Goal: Feedback & Contribution: Submit feedback/report problem

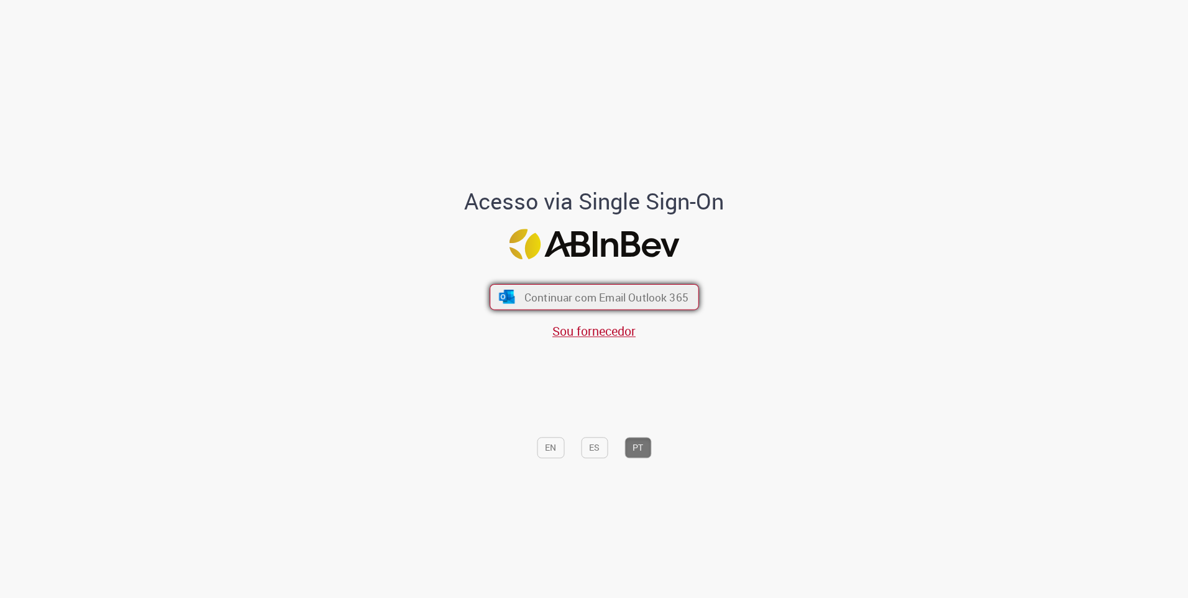
click at [575, 294] on span "Continuar com Email Outlook 365" at bounding box center [606, 296] width 164 height 14
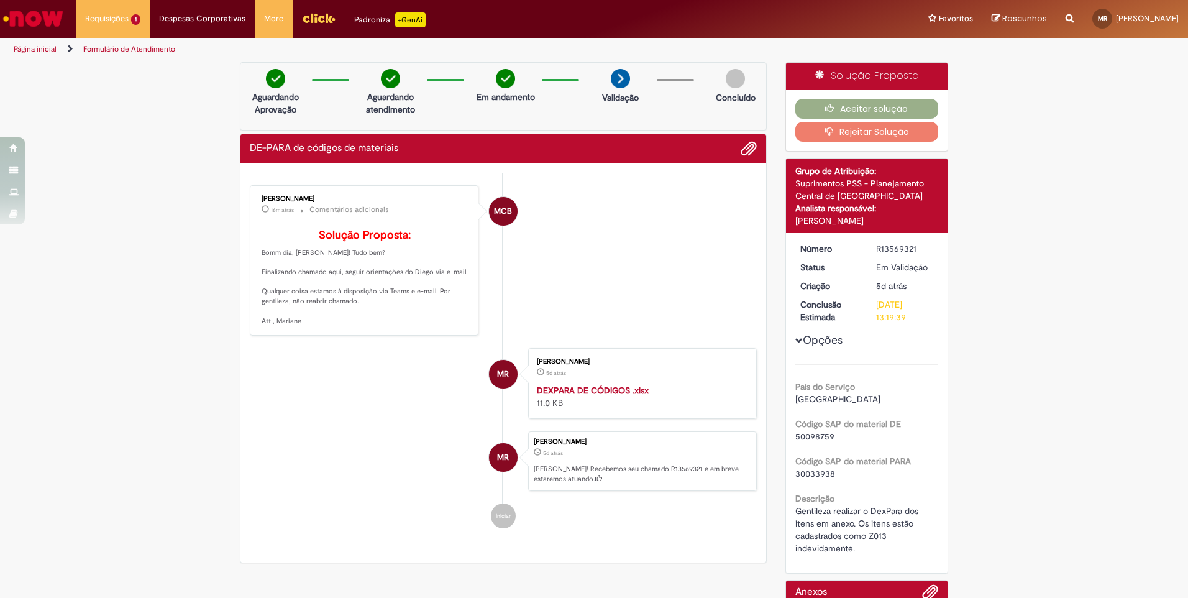
click at [560, 396] on strong "DEXPARA DE CÓDIGOS .xlsx" at bounding box center [593, 390] width 112 height 11
click at [876, 243] on div "R13569321" at bounding box center [905, 248] width 58 height 12
copy div "R13569321"
drag, startPoint x: 257, startPoint y: 199, endPoint x: 334, endPoint y: 196, distance: 77.1
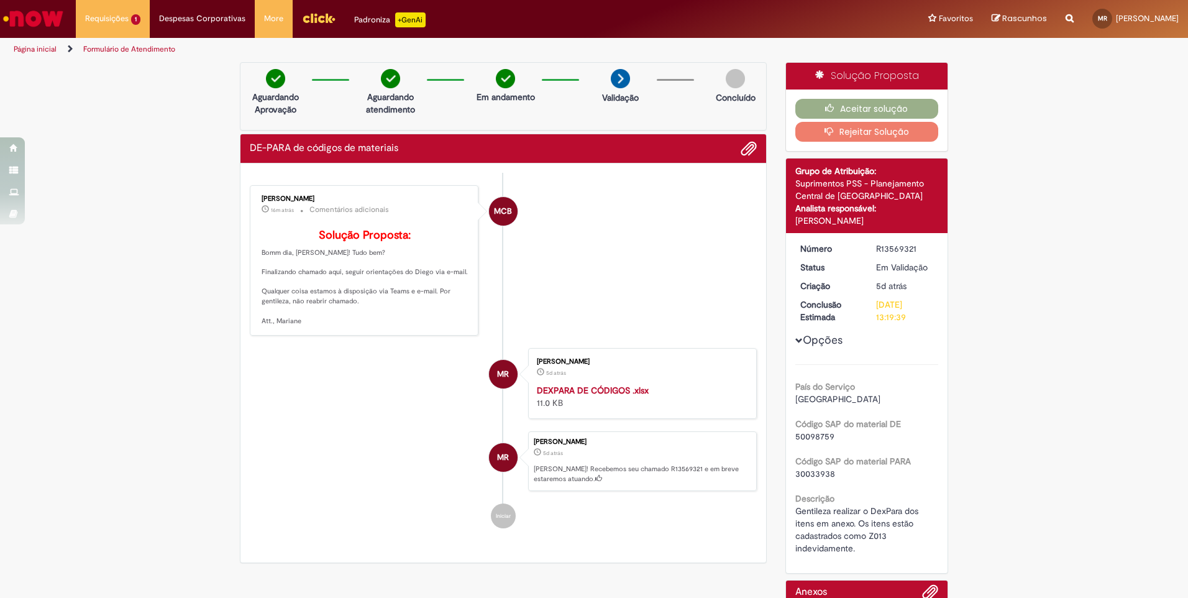
click at [334, 196] on div "[PERSON_NAME] 16m atrás 16 minutos atrás Comentários adicionais Solução Propost…" at bounding box center [363, 260] width 221 height 143
copy div "[PERSON_NAME]"
click at [425, 221] on div "[PERSON_NAME] 17m atrás 17 minutos atrás Comentários adicionais Solução Propost…" at bounding box center [363, 260] width 221 height 143
click at [888, 247] on div "R13569321" at bounding box center [905, 248] width 58 height 12
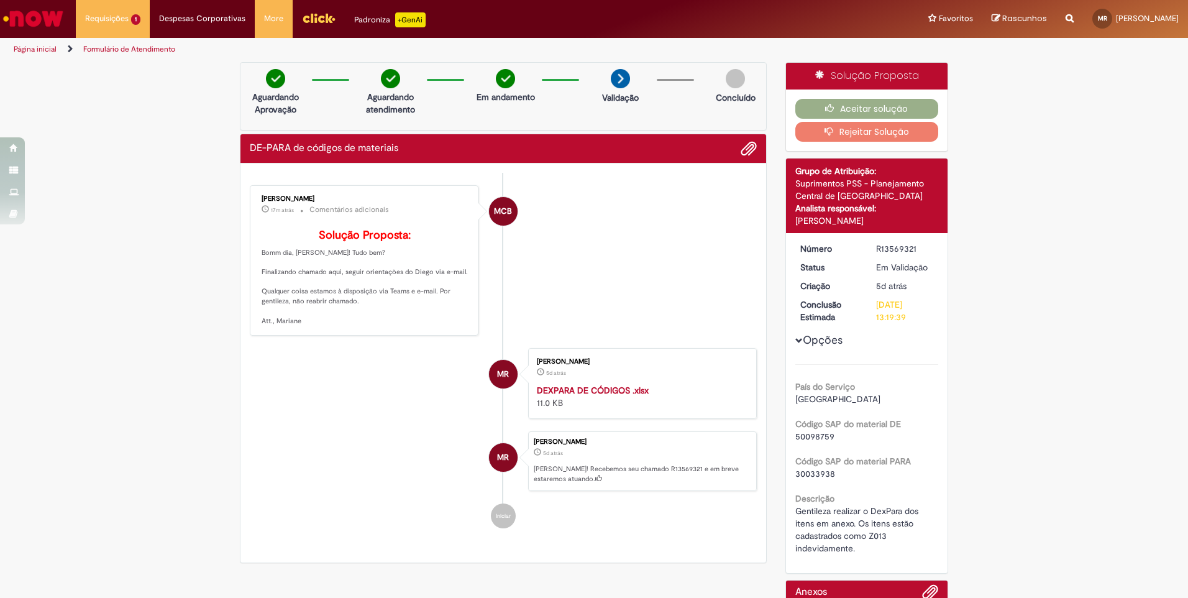
copy div "R13569321"
click at [322, 386] on li "MR [PERSON_NAME] 5d atrás 5 dias atrás DEXPARA DE CÓDIGOS .xlsx 11.0 KB" at bounding box center [503, 383] width 507 height 71
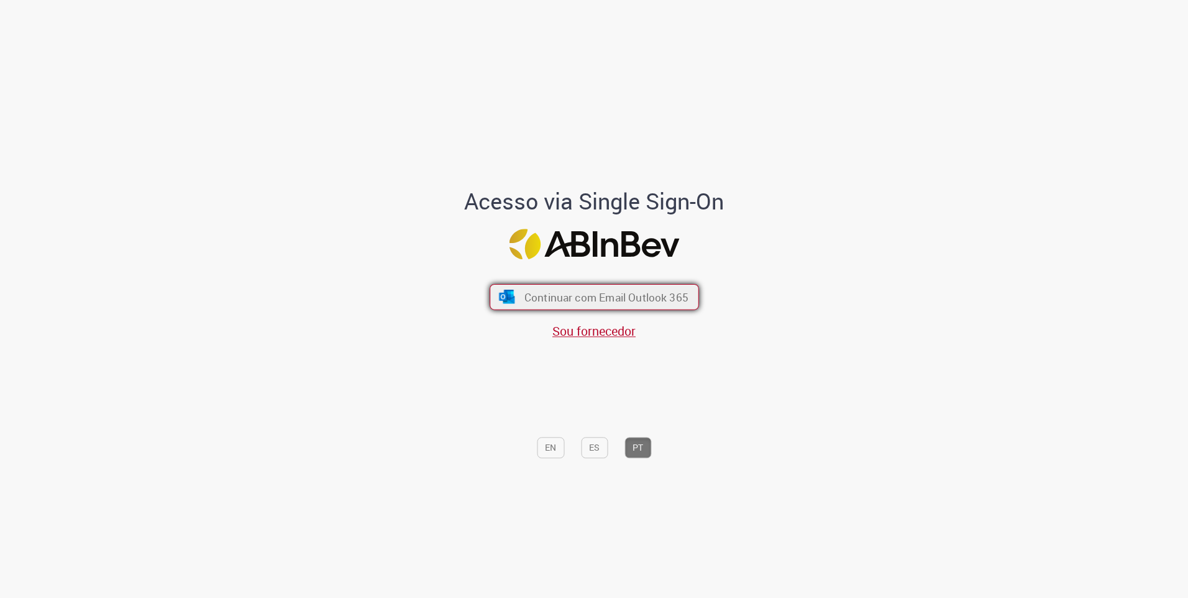
click at [657, 289] on button "Continuar com Email Outlook 365" at bounding box center [593, 297] width 209 height 26
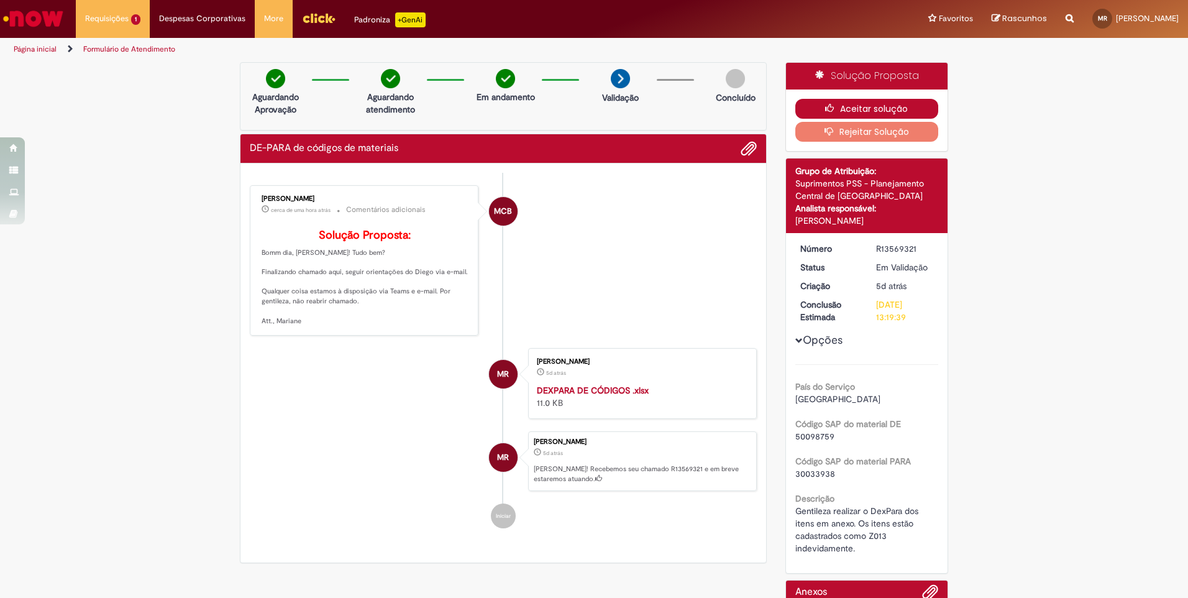
click at [881, 107] on button "Aceitar solução" at bounding box center [866, 109] width 143 height 20
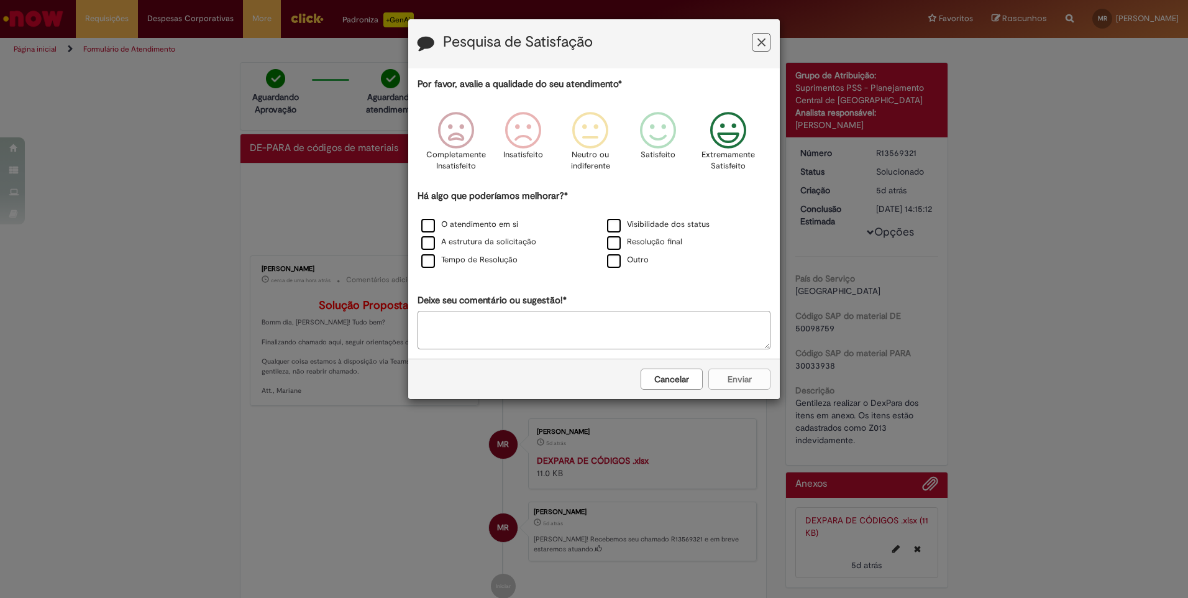
click at [729, 140] on icon "Feedback" at bounding box center [728, 130] width 47 height 37
click at [510, 229] on label "O atendimento em si" at bounding box center [469, 225] width 97 height 12
click at [426, 226] on label "O atendimento em si" at bounding box center [469, 225] width 97 height 12
click at [727, 376] on button "Enviar" at bounding box center [739, 378] width 62 height 21
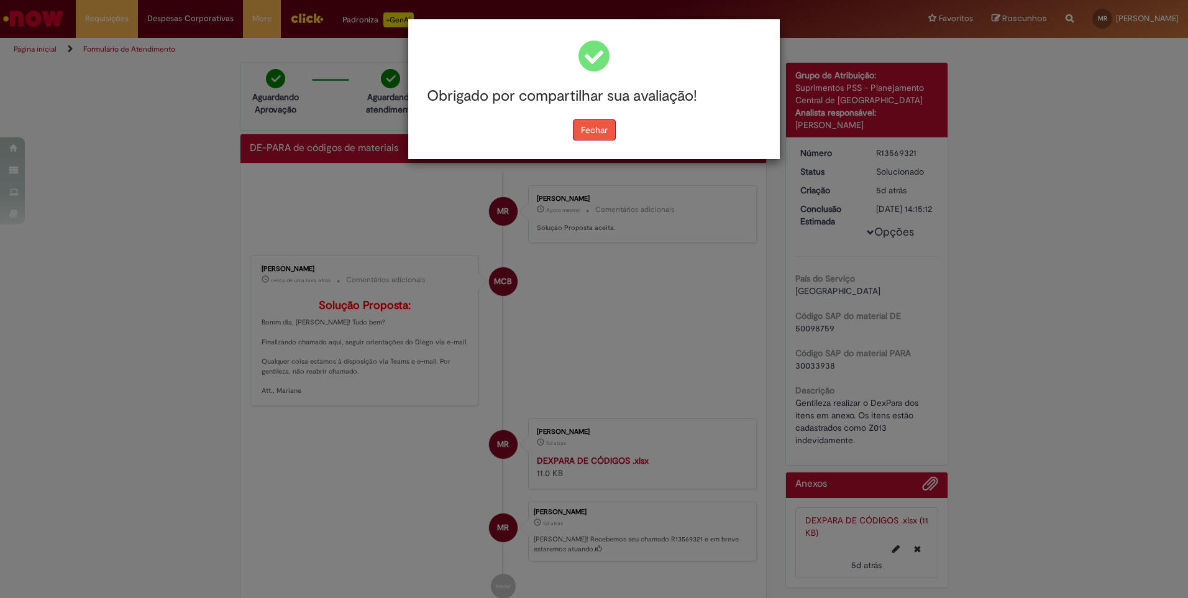
click at [594, 132] on button "Fechar" at bounding box center [594, 129] width 43 height 21
